Goal: Task Accomplishment & Management: Complete application form

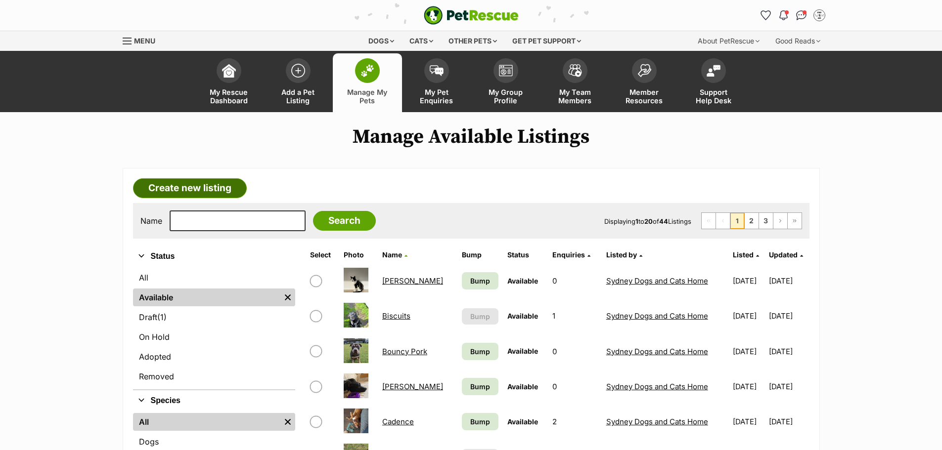
click at [195, 190] on link "Create new listing" at bounding box center [190, 188] width 114 height 20
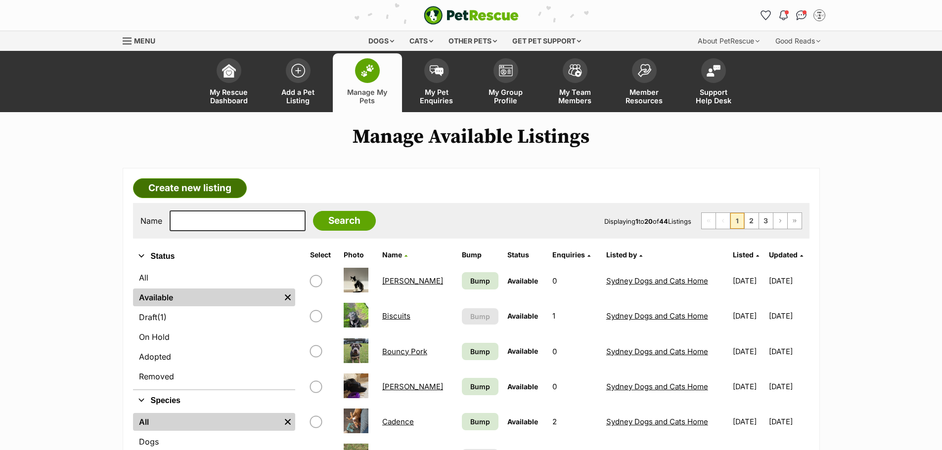
click at [172, 189] on link "Create new listing" at bounding box center [190, 188] width 114 height 20
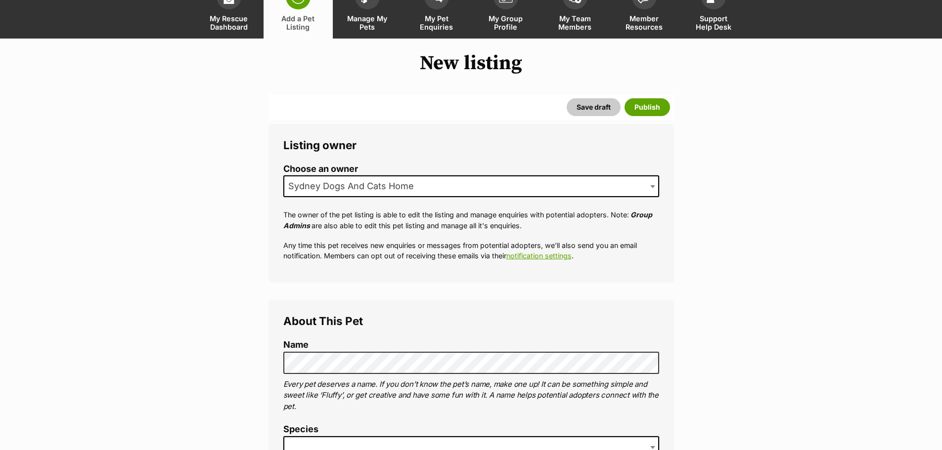
scroll to position [148, 0]
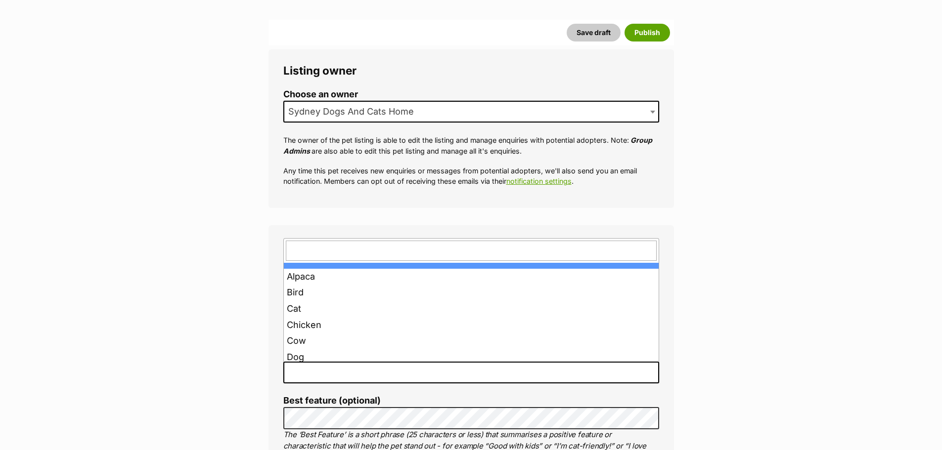
click at [342, 378] on span at bounding box center [471, 373] width 376 height 22
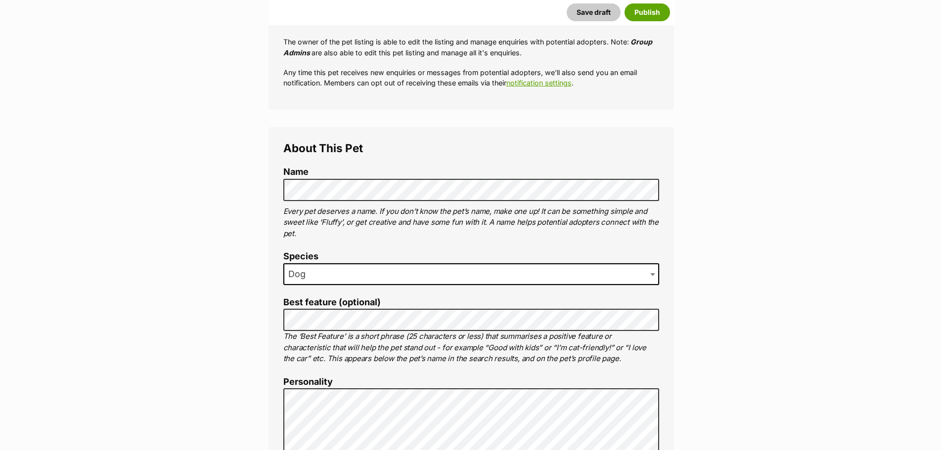
scroll to position [247, 0]
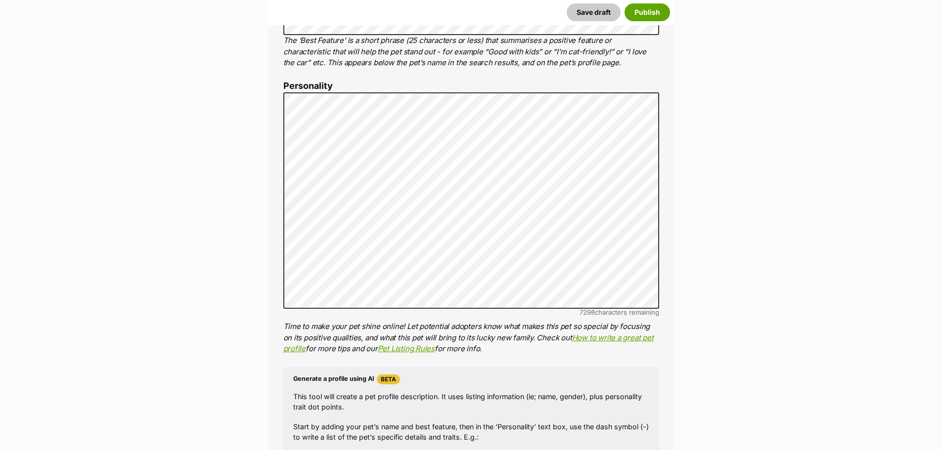
scroll to position [740, 0]
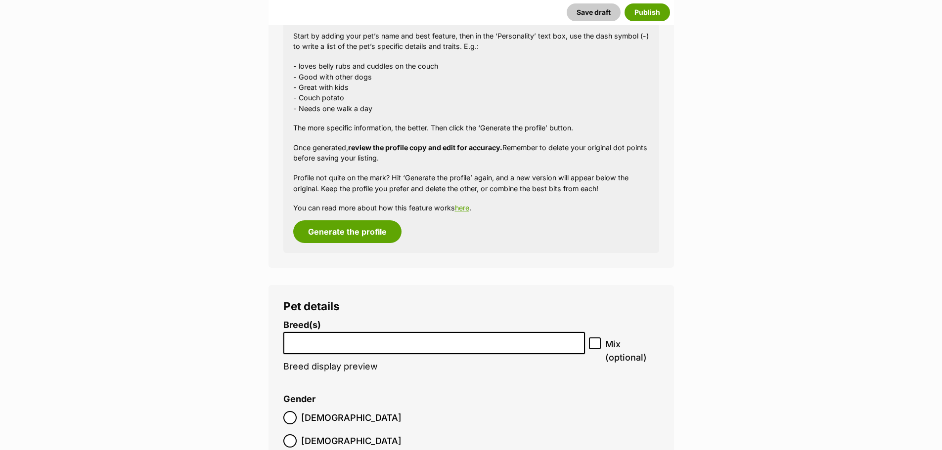
scroll to position [987, 0]
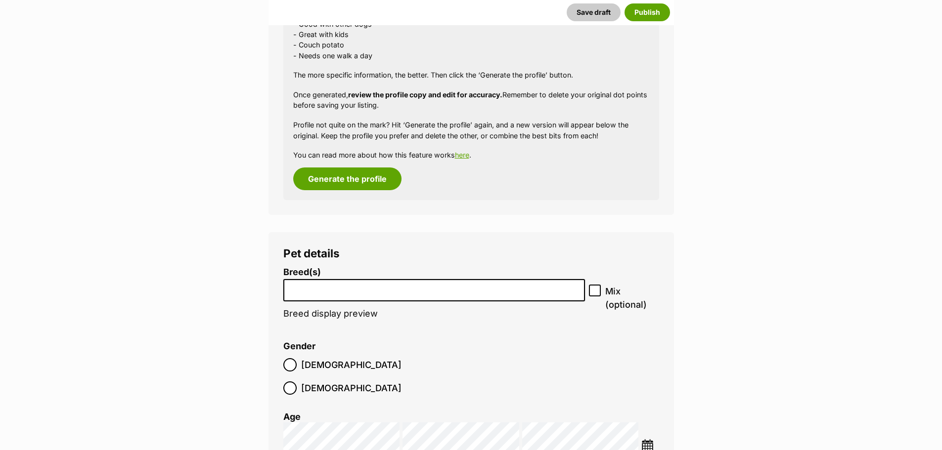
click at [350, 282] on li at bounding box center [434, 290] width 295 height 20
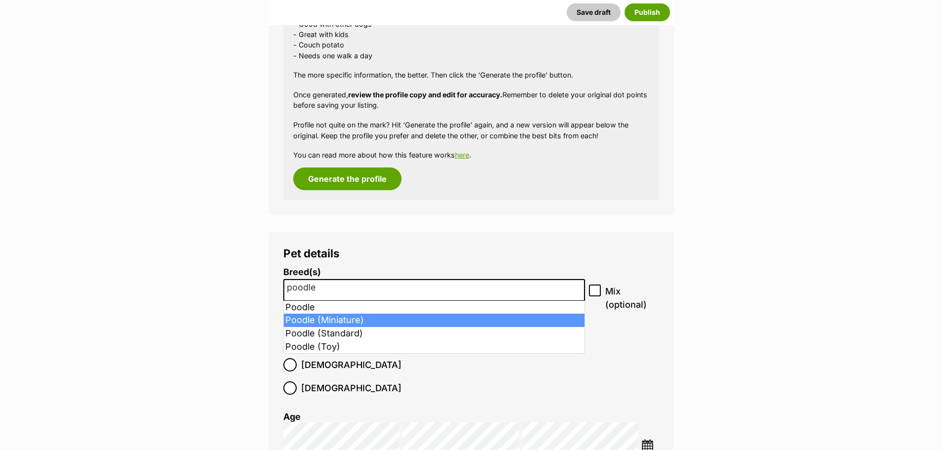
type input "poodle"
select select "166"
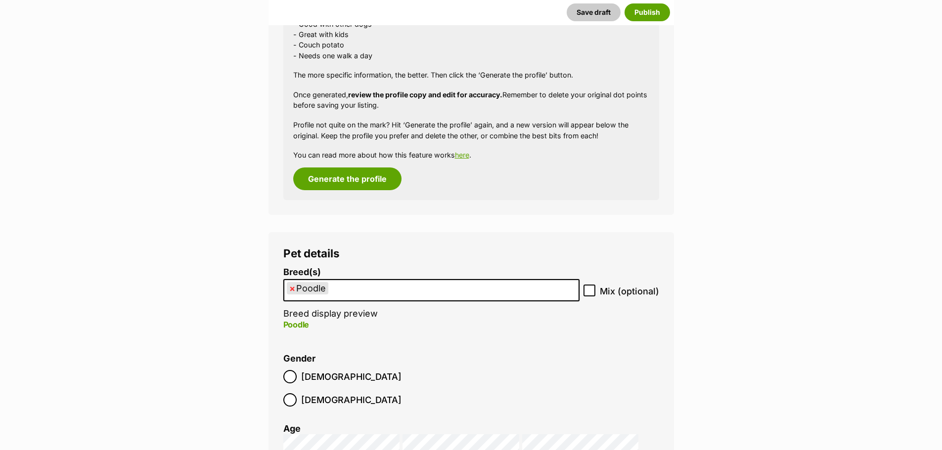
click at [590, 289] on icon at bounding box center [589, 290] width 7 height 7
click at [590, 289] on input "Mix (optional)" at bounding box center [589, 291] width 12 height 12
checkbox input "true"
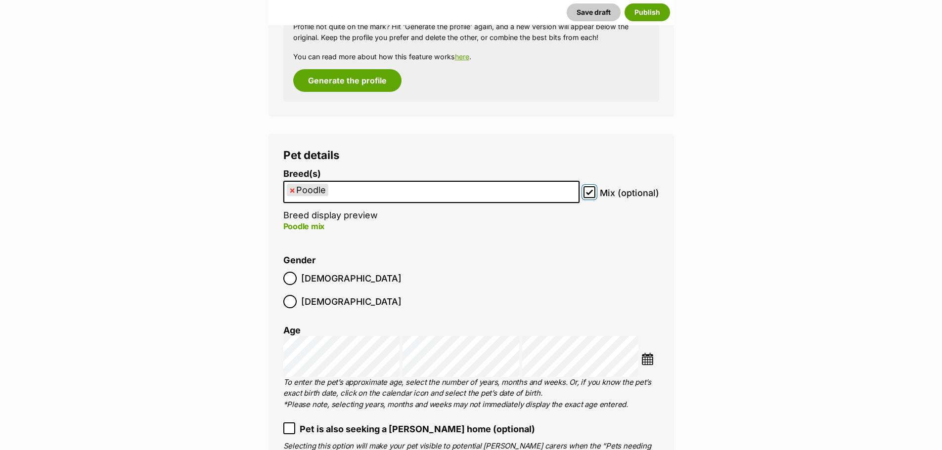
scroll to position [1086, 0]
click at [299, 279] on label "Male" at bounding box center [342, 277] width 118 height 13
type input "9"
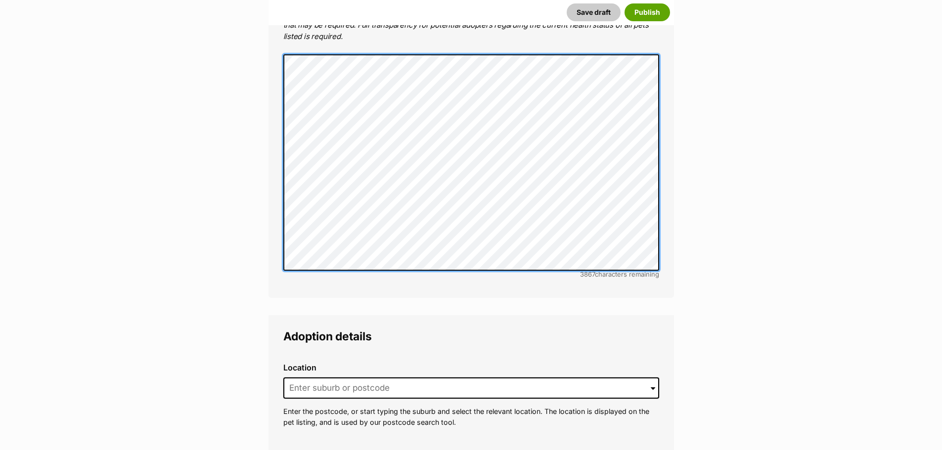
scroll to position [2124, 0]
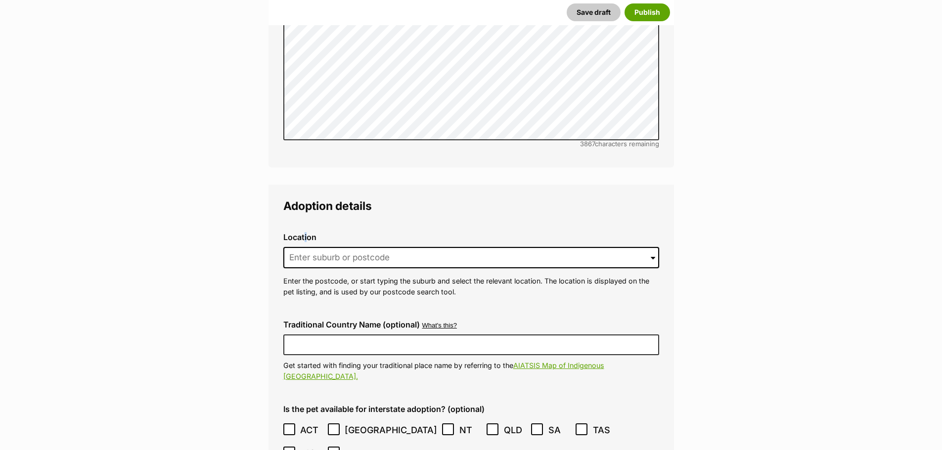
drag, startPoint x: 310, startPoint y: 214, endPoint x: 325, endPoint y: 235, distance: 26.6
click at [316, 225] on div "Location 0 options available. Arrow down to browse or start typing to filter. E…" at bounding box center [471, 265] width 392 height 80
click at [326, 247] on input at bounding box center [471, 258] width 376 height 22
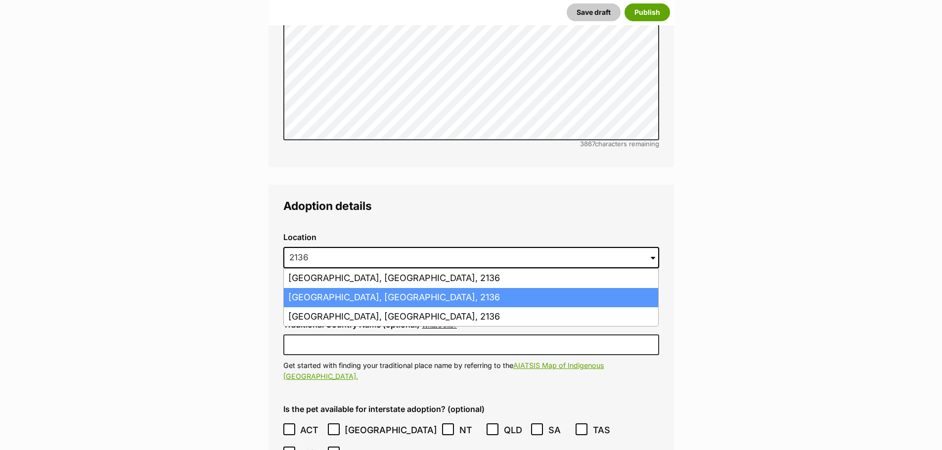
click at [348, 288] on li "Strathfield South, New South Wales, 2136" at bounding box center [471, 297] width 374 height 19
type input "Strathfield South, New South Wales, 2136"
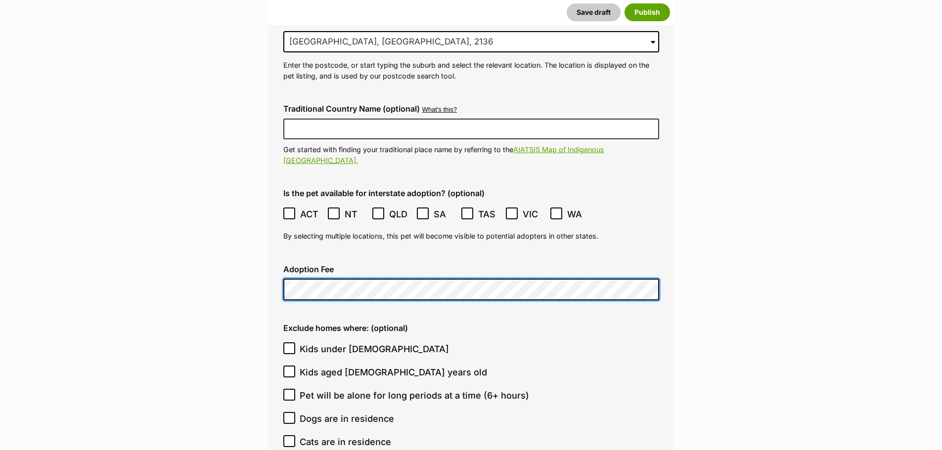
scroll to position [2371, 0]
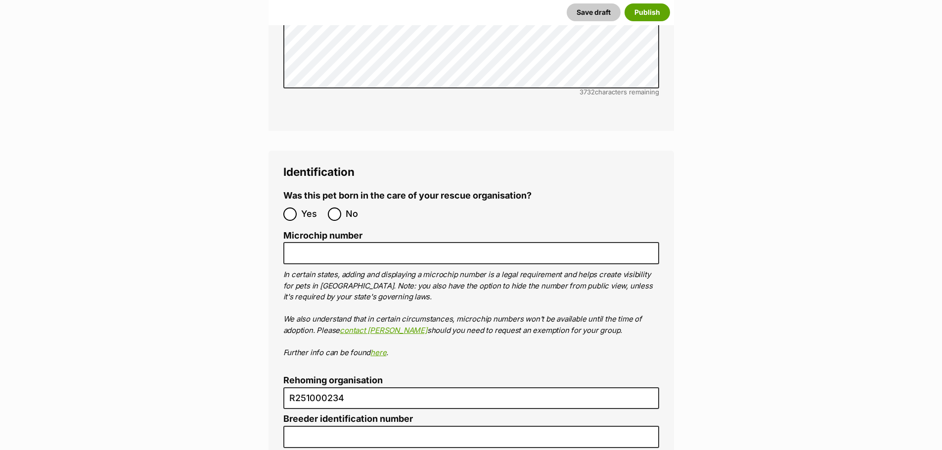
scroll to position [3063, 0]
click at [304, 207] on span "Yes" at bounding box center [312, 213] width 22 height 13
click at [297, 207] on input "Yes" at bounding box center [289, 213] width 13 height 13
radio input "true"
click at [357, 230] on ol "Microchip number In certain states, adding and displaying a microchip number is…" at bounding box center [471, 294] width 376 height 128
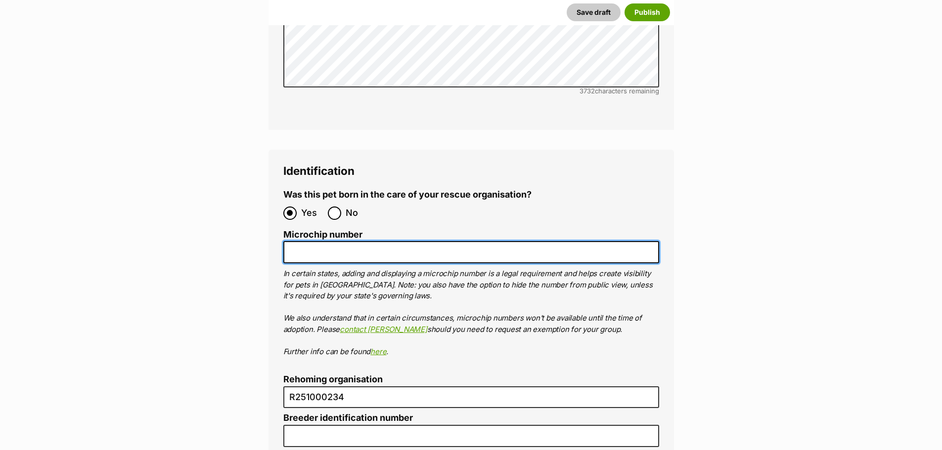
click at [351, 241] on input "Microchip number" at bounding box center [471, 252] width 376 height 22
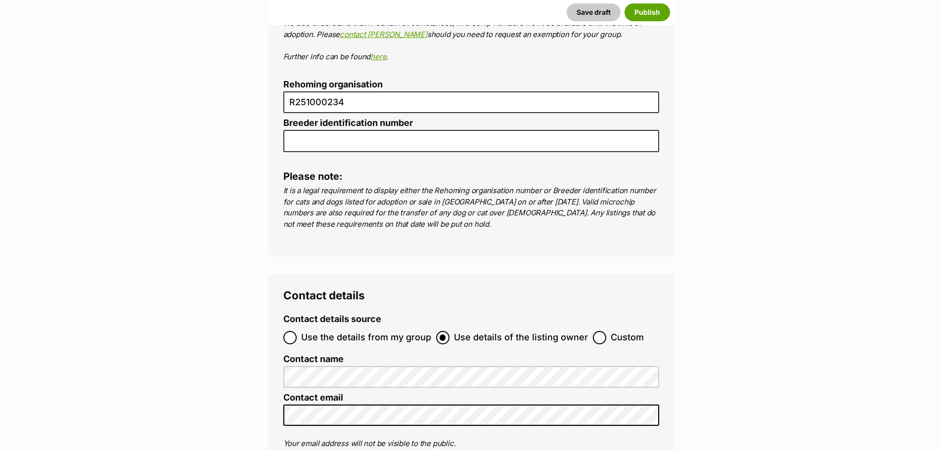
scroll to position [3360, 0]
type input "991003002841385"
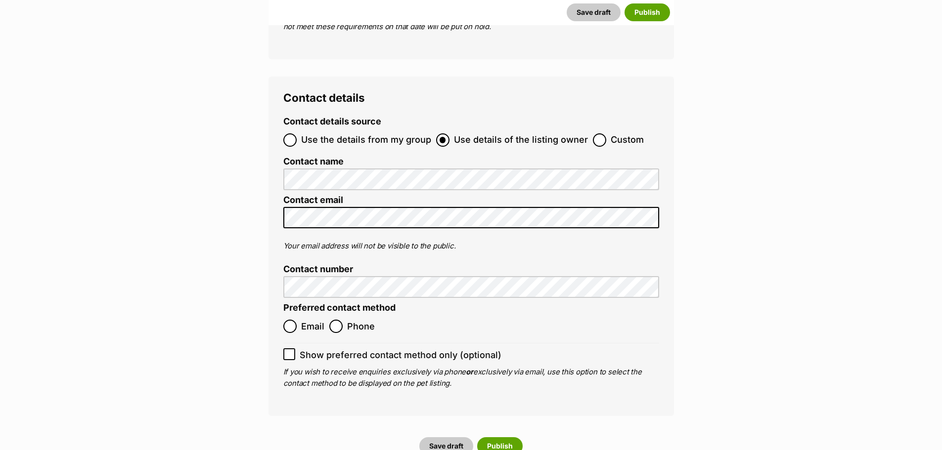
scroll to position [3557, 0]
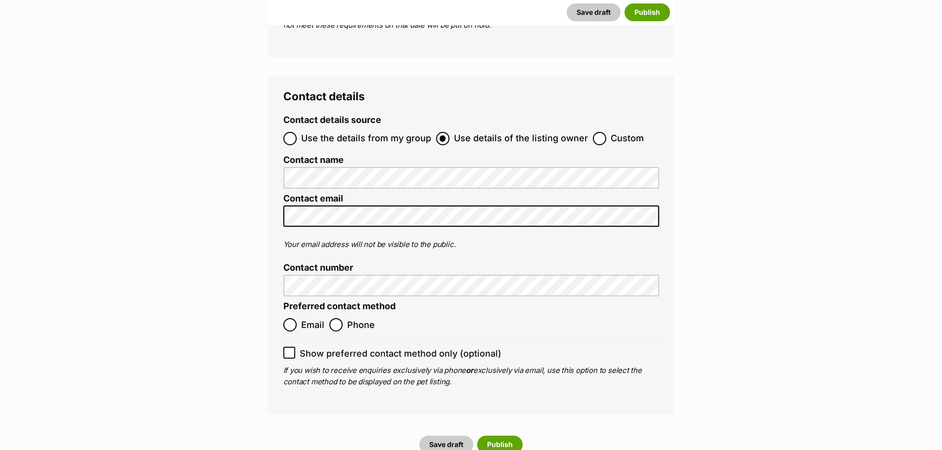
click at [302, 318] on span "Email" at bounding box center [312, 324] width 23 height 13
click at [297, 318] on input "Email" at bounding box center [289, 324] width 13 height 13
radio input "true"
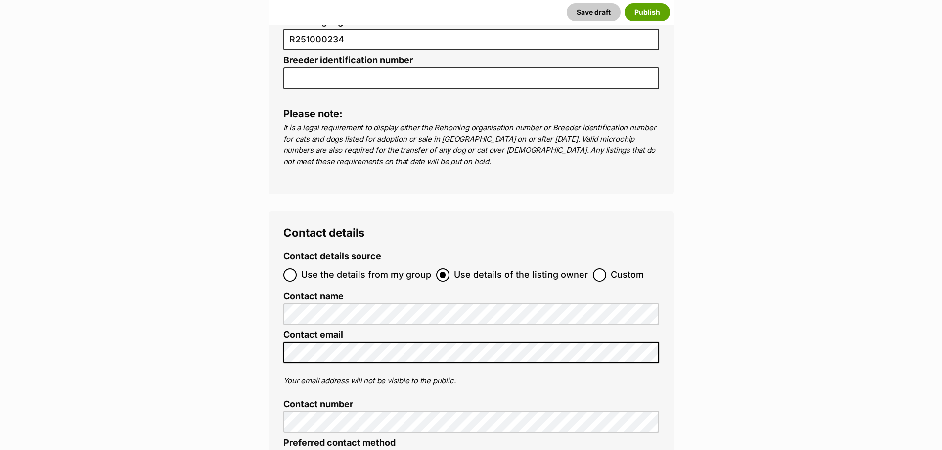
scroll to position [3607, 0]
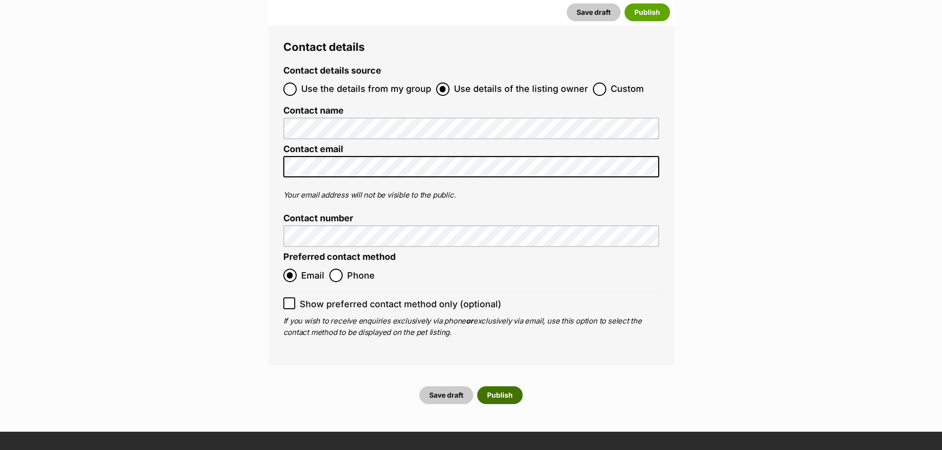
click at [502, 387] on button "Publish" at bounding box center [499, 396] width 45 height 18
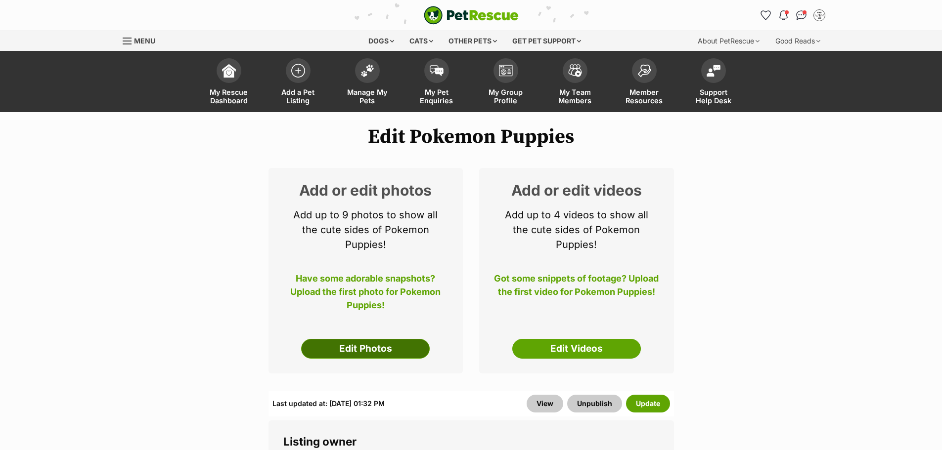
click at [369, 353] on link "Edit Photos" at bounding box center [365, 349] width 129 height 20
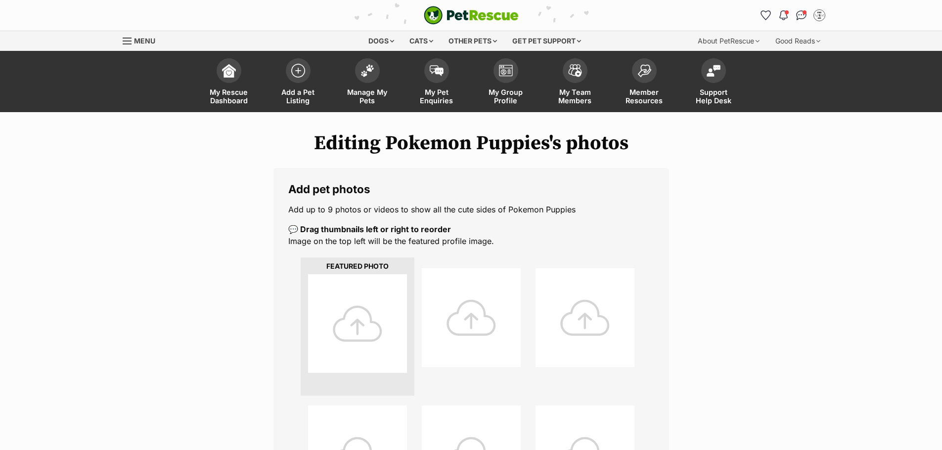
click at [317, 306] on div at bounding box center [357, 323] width 99 height 99
click at [350, 323] on div at bounding box center [357, 323] width 99 height 99
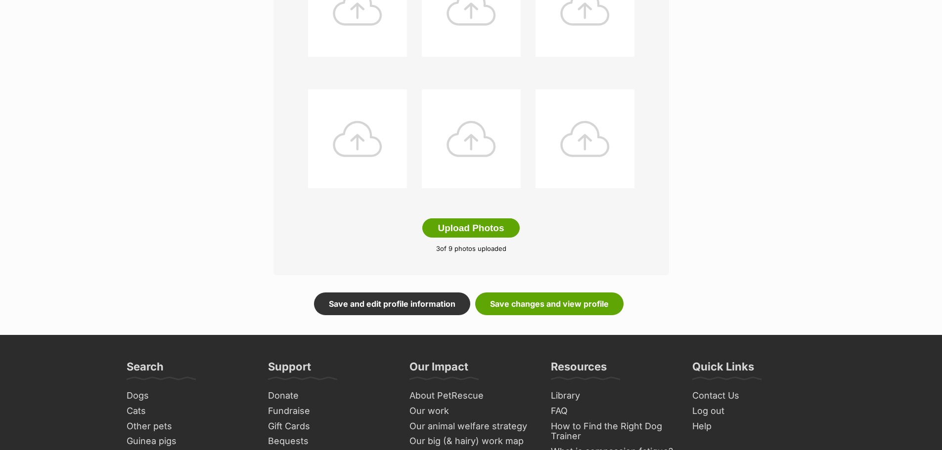
scroll to position [593, 0]
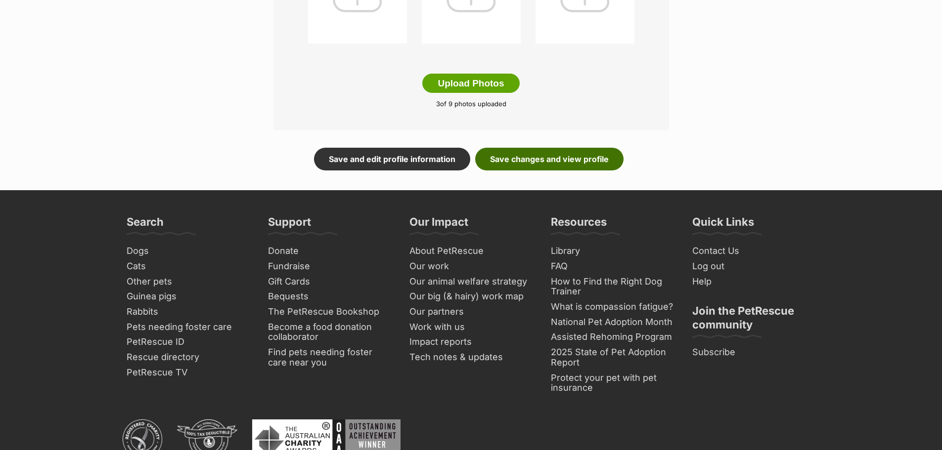
click at [554, 158] on link "Save changes and view profile" at bounding box center [549, 159] width 148 height 23
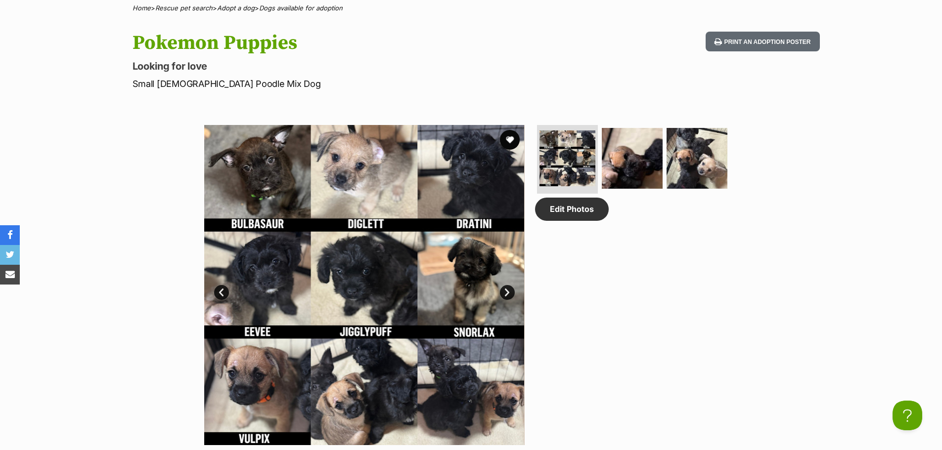
scroll to position [395, 0]
